Goal: Feedback & Contribution: Submit feedback/report problem

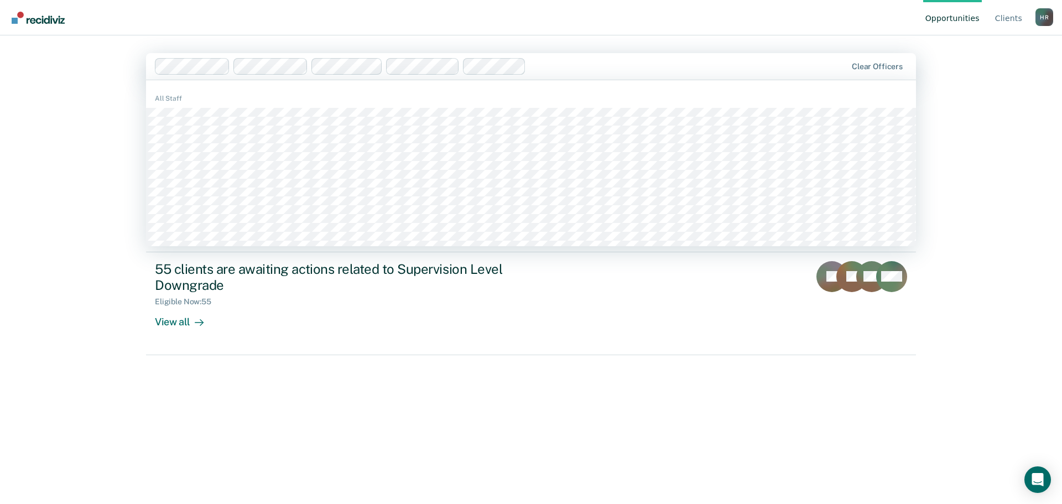
click at [641, 71] on div at bounding box center [688, 66] width 316 height 13
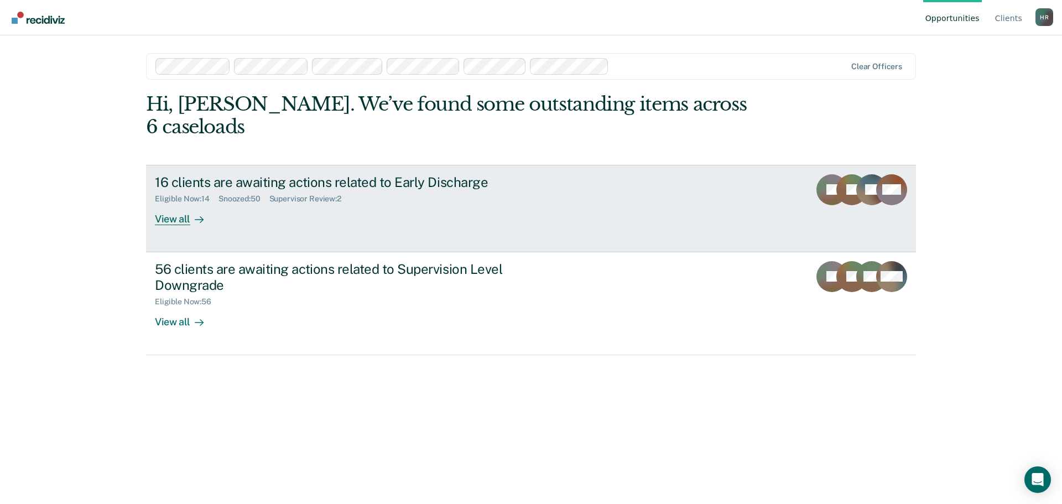
click at [180, 203] on div "View all" at bounding box center [186, 214] width 62 height 22
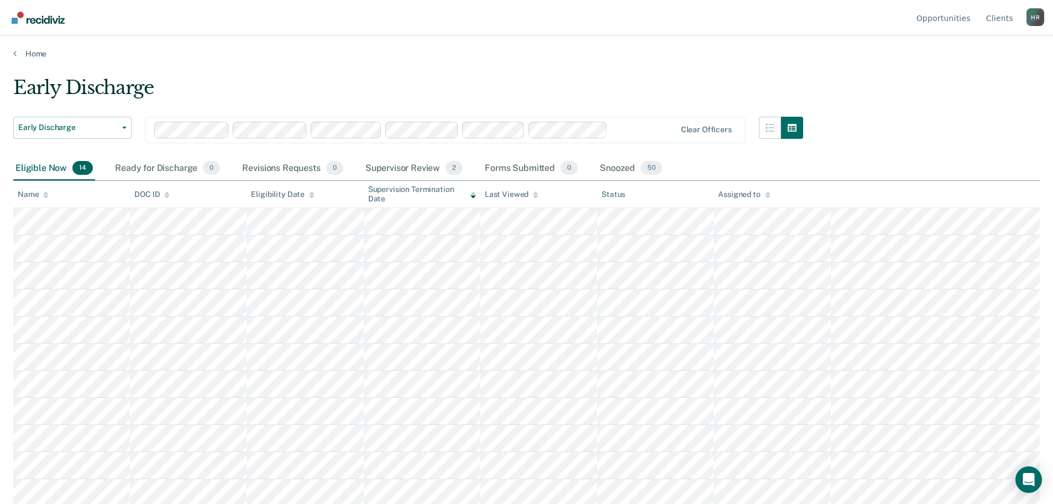
click at [764, 198] on div "Assigned to" at bounding box center [744, 194] width 52 height 9
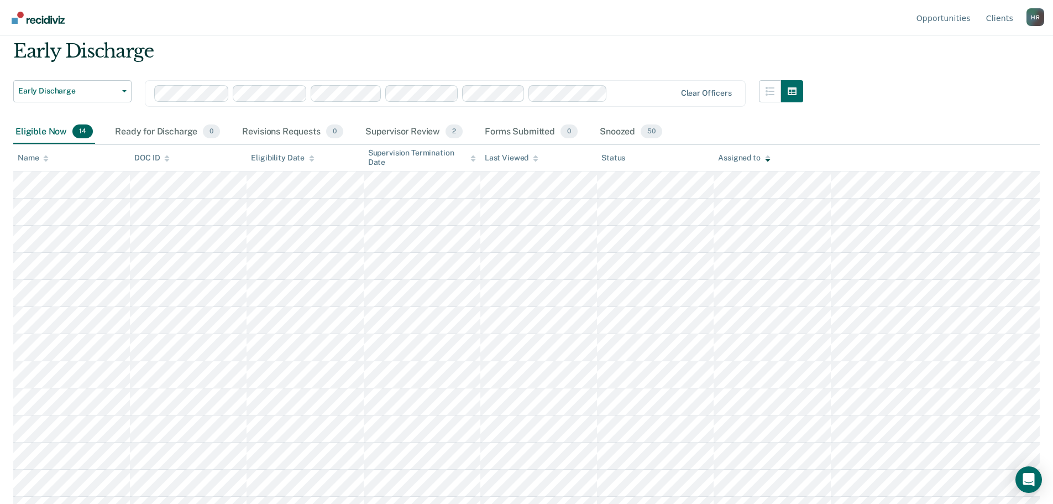
scroll to position [83, 0]
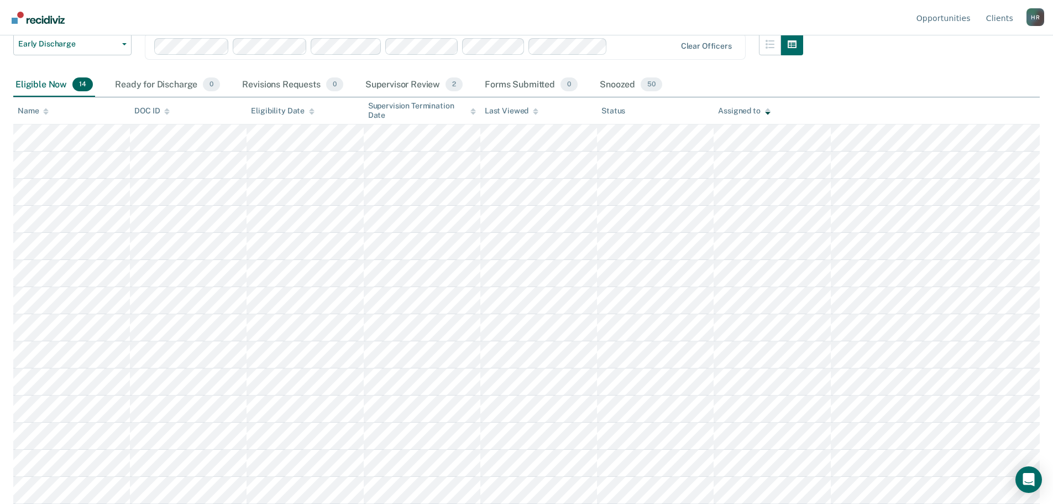
click at [1027, 479] on icon "Open Intercom Messenger" at bounding box center [1030, 479] width 12 height 13
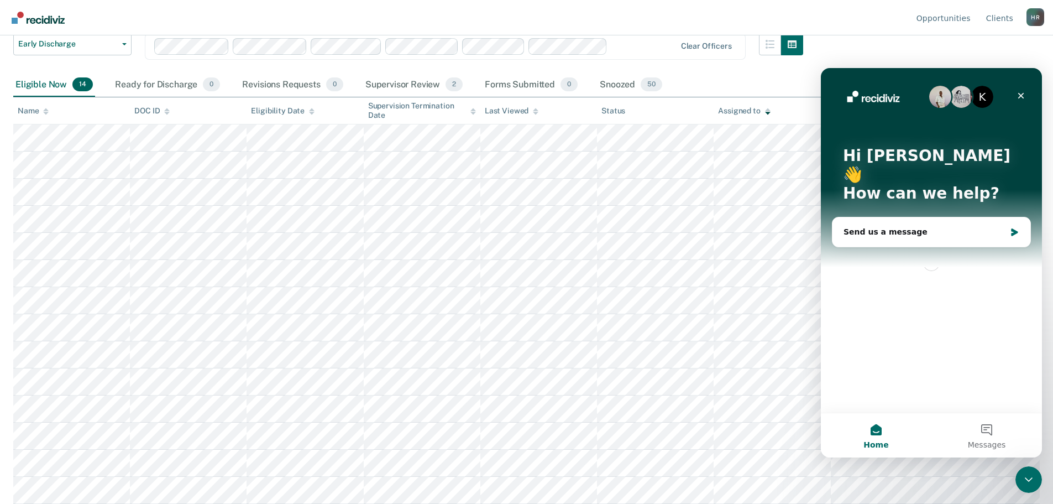
scroll to position [0, 0]
click at [937, 226] on div "Send us a message" at bounding box center [925, 232] width 162 height 12
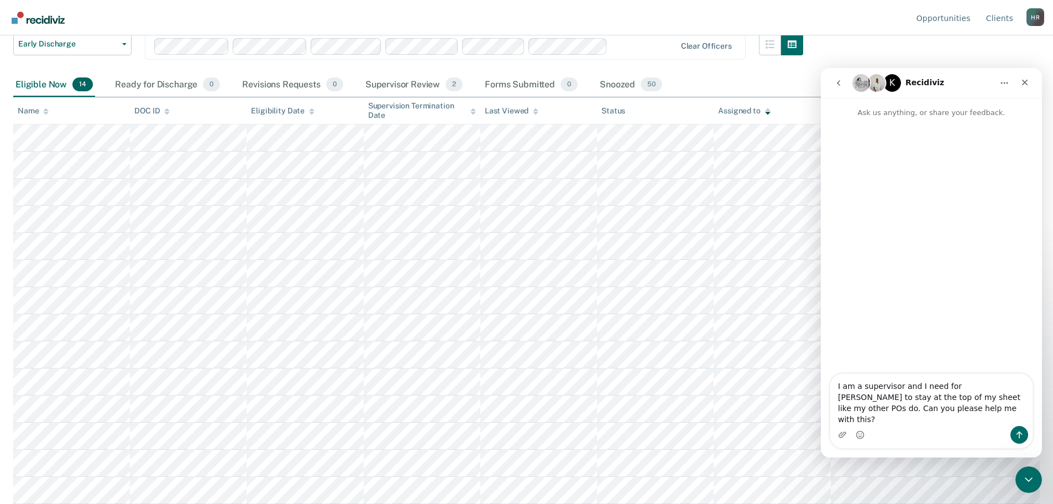
type textarea "I am a supervisor and I need for [PERSON_NAME] to stay at the top of my sheet l…"
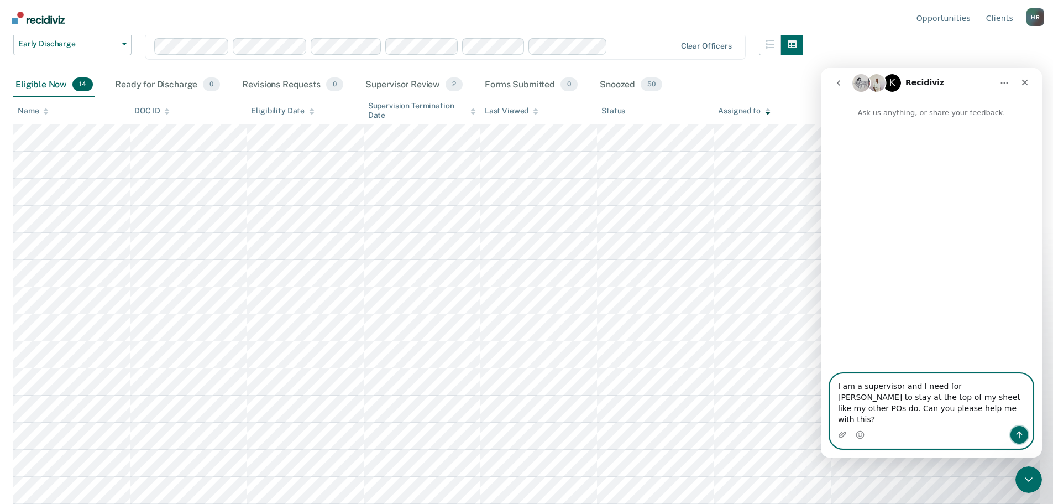
click at [1021, 434] on icon "Send a message…" at bounding box center [1020, 434] width 6 height 7
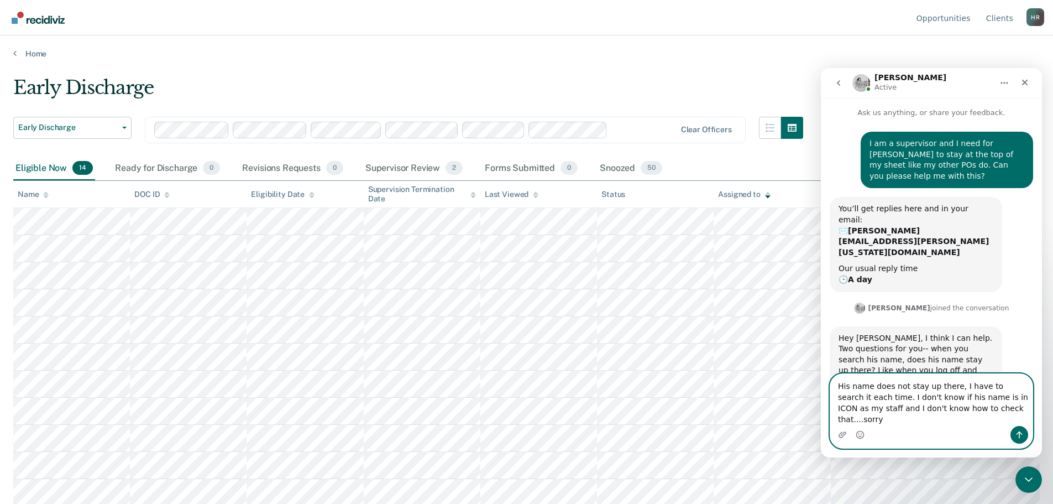
type textarea "His name does not stay up there, I have to search it each time. I don't know if…"
click at [1021, 435] on icon "Send a message…" at bounding box center [1019, 434] width 9 height 9
